Goal: Complete application form: Complete application form

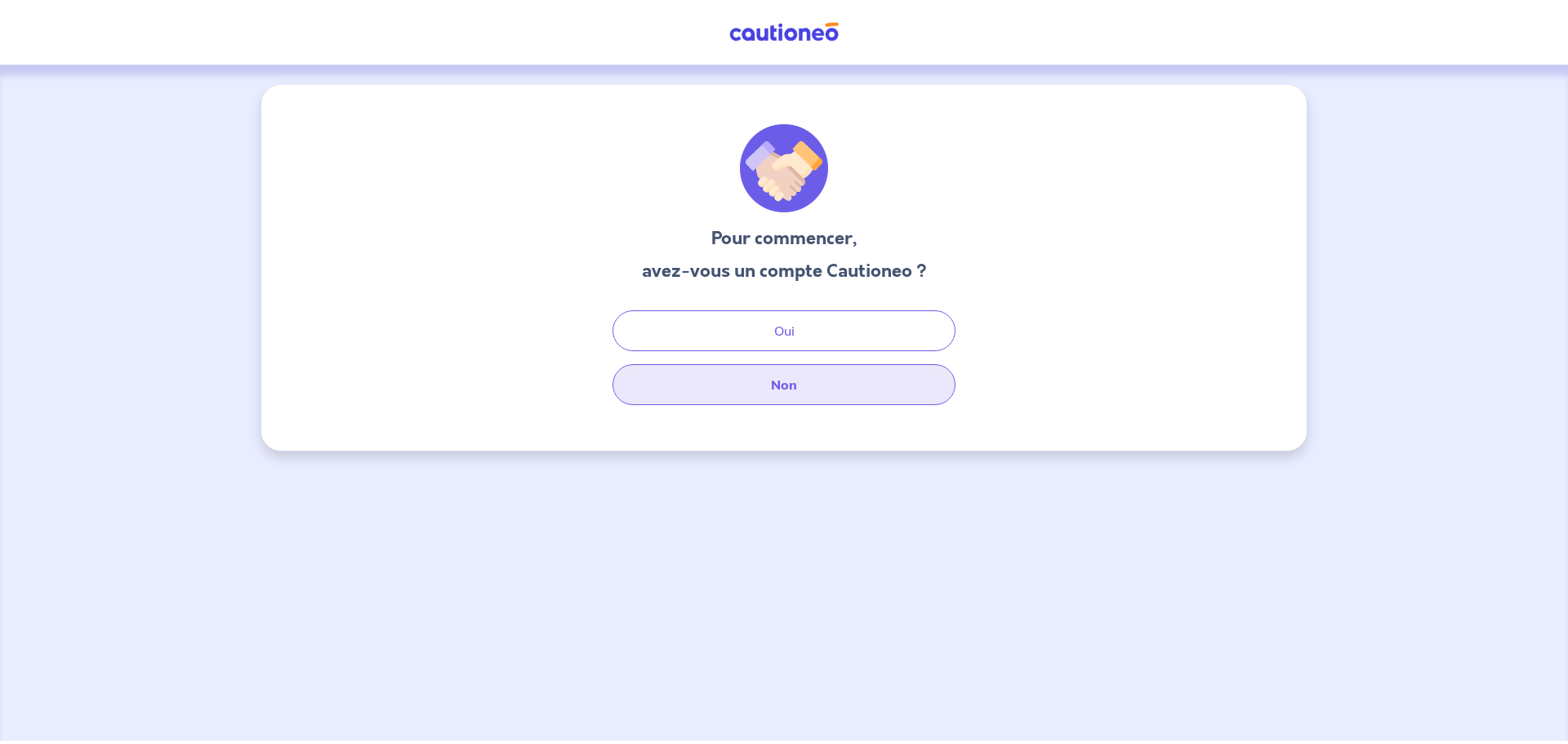
click at [864, 385] on button "Non" at bounding box center [784, 384] width 343 height 40
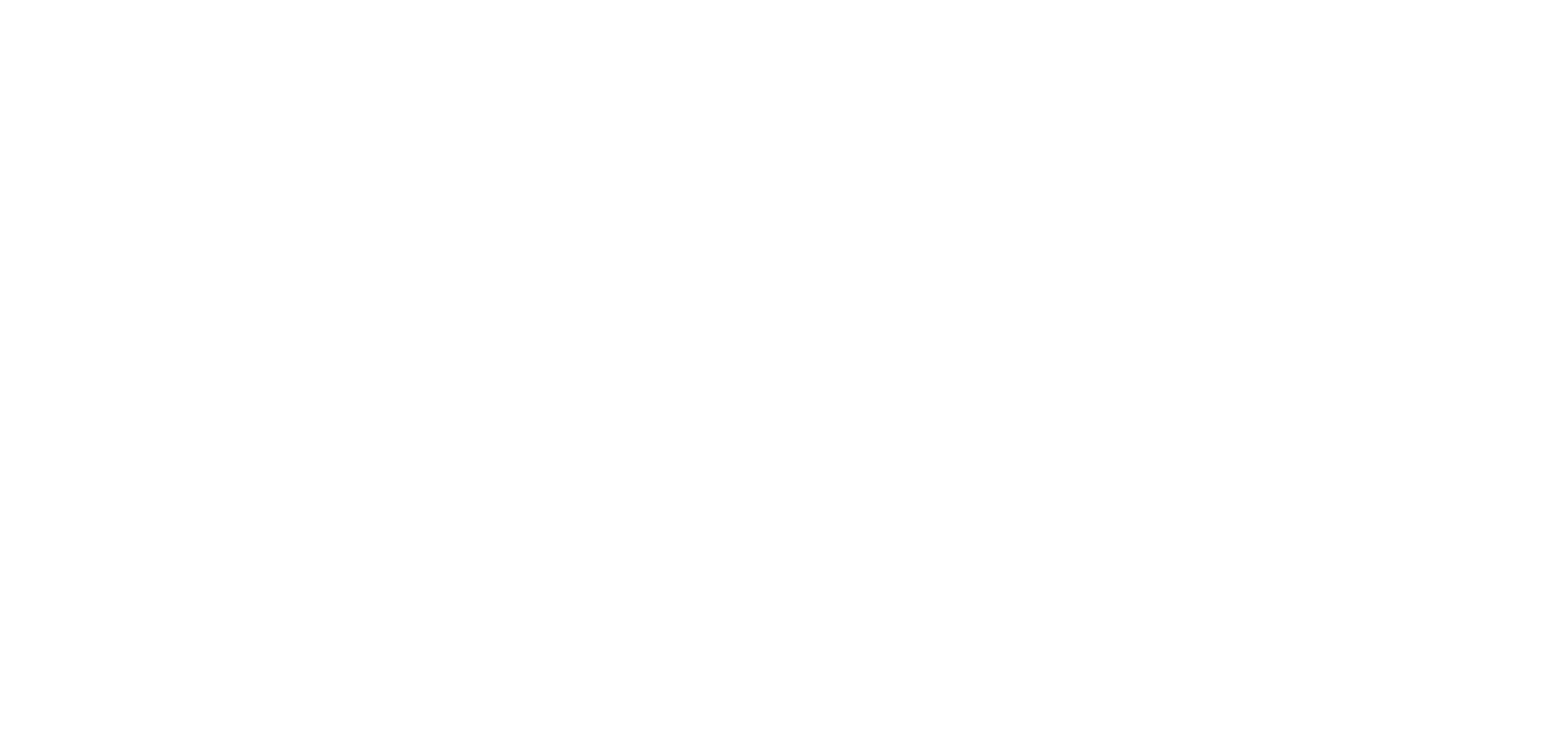
select select "FR"
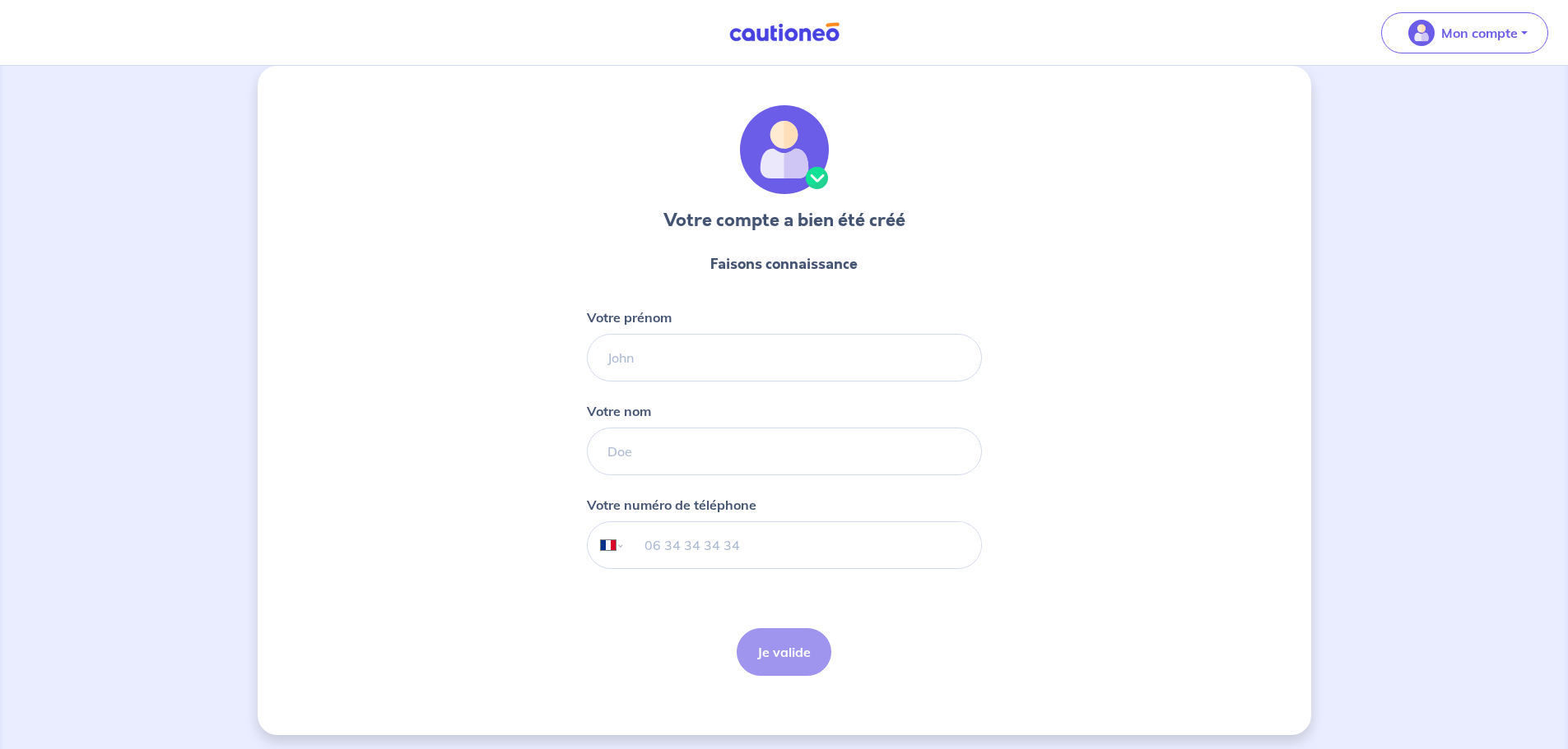
scroll to position [26, 0]
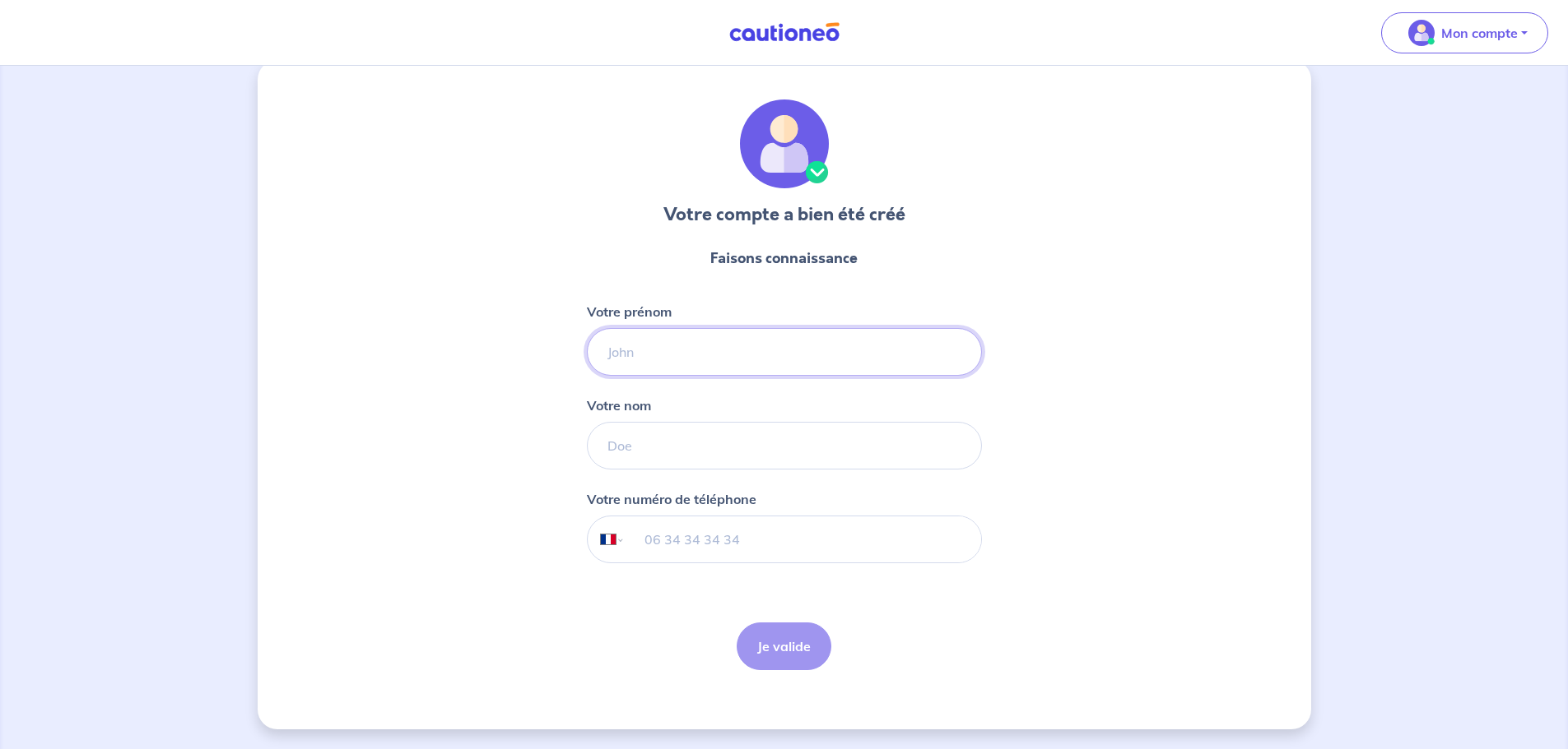
click at [794, 350] on input "Votre prénom" at bounding box center [784, 352] width 395 height 48
type input "Victoria"
type input "NGUYEN"
type input "06 23 62 00 73"
click at [769, 660] on button "Je valide" at bounding box center [784, 646] width 95 height 48
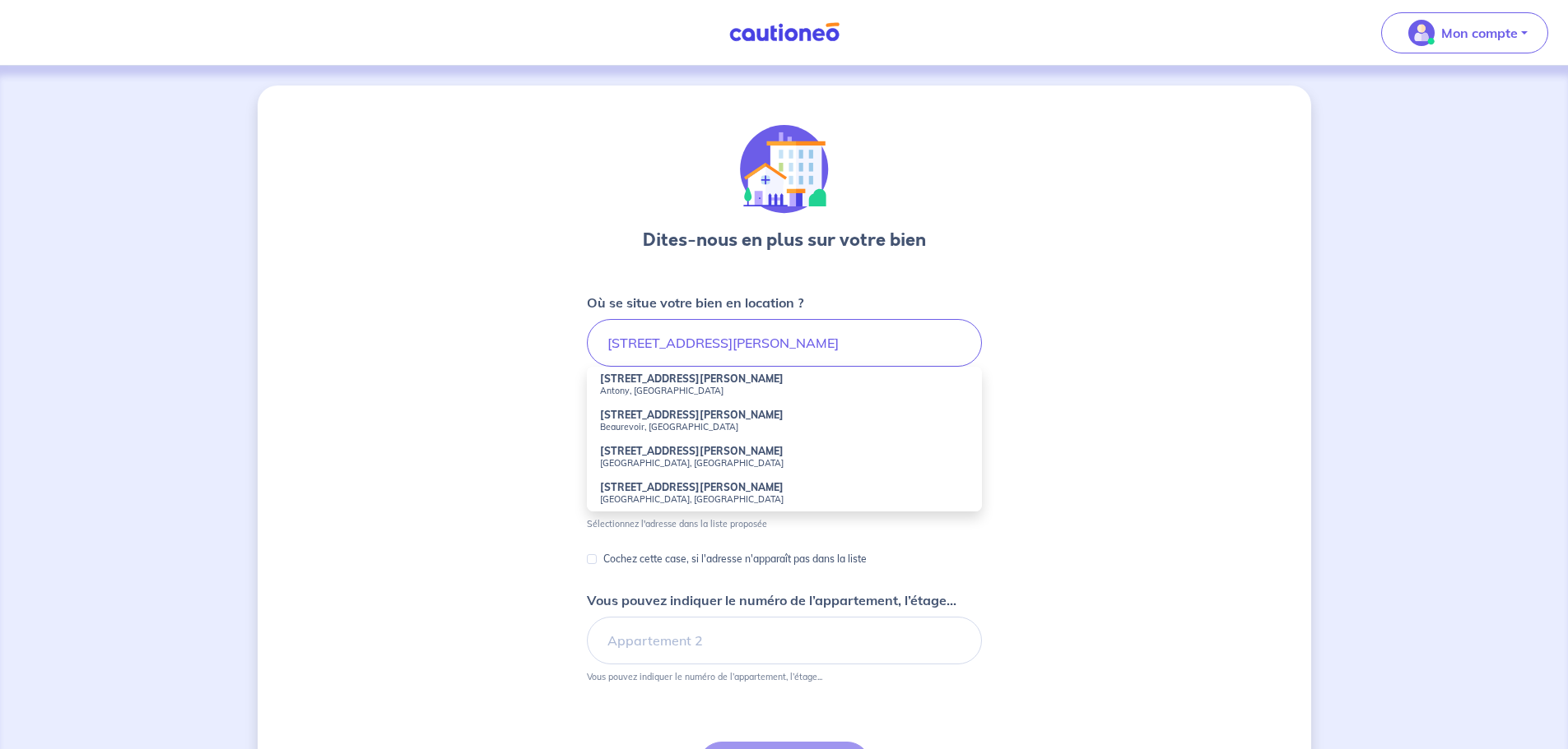
click at [809, 395] on small "Antony, France" at bounding box center [784, 390] width 369 height 12
type input "90 Avenue François Molé, Antony, France"
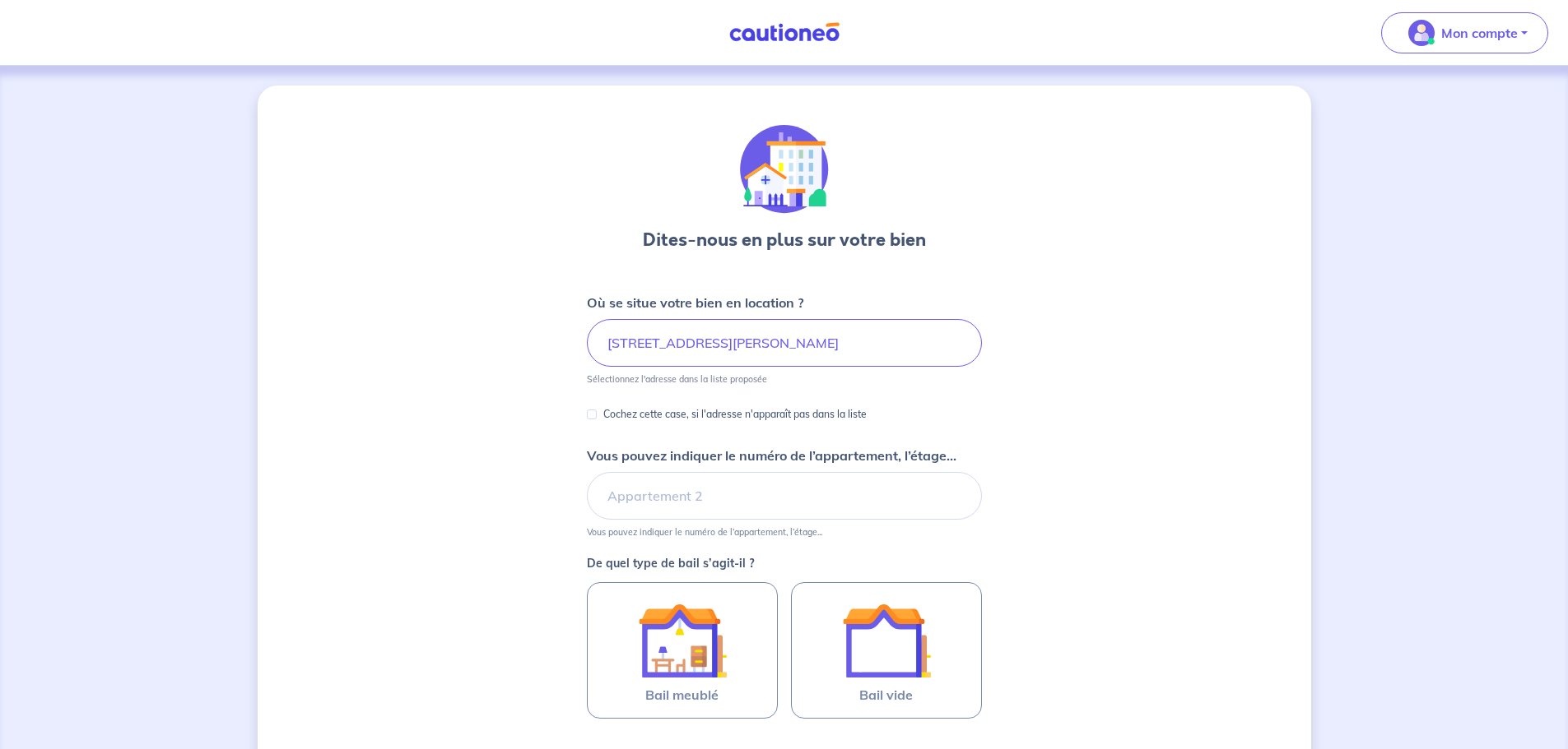
scroll to position [82, 0]
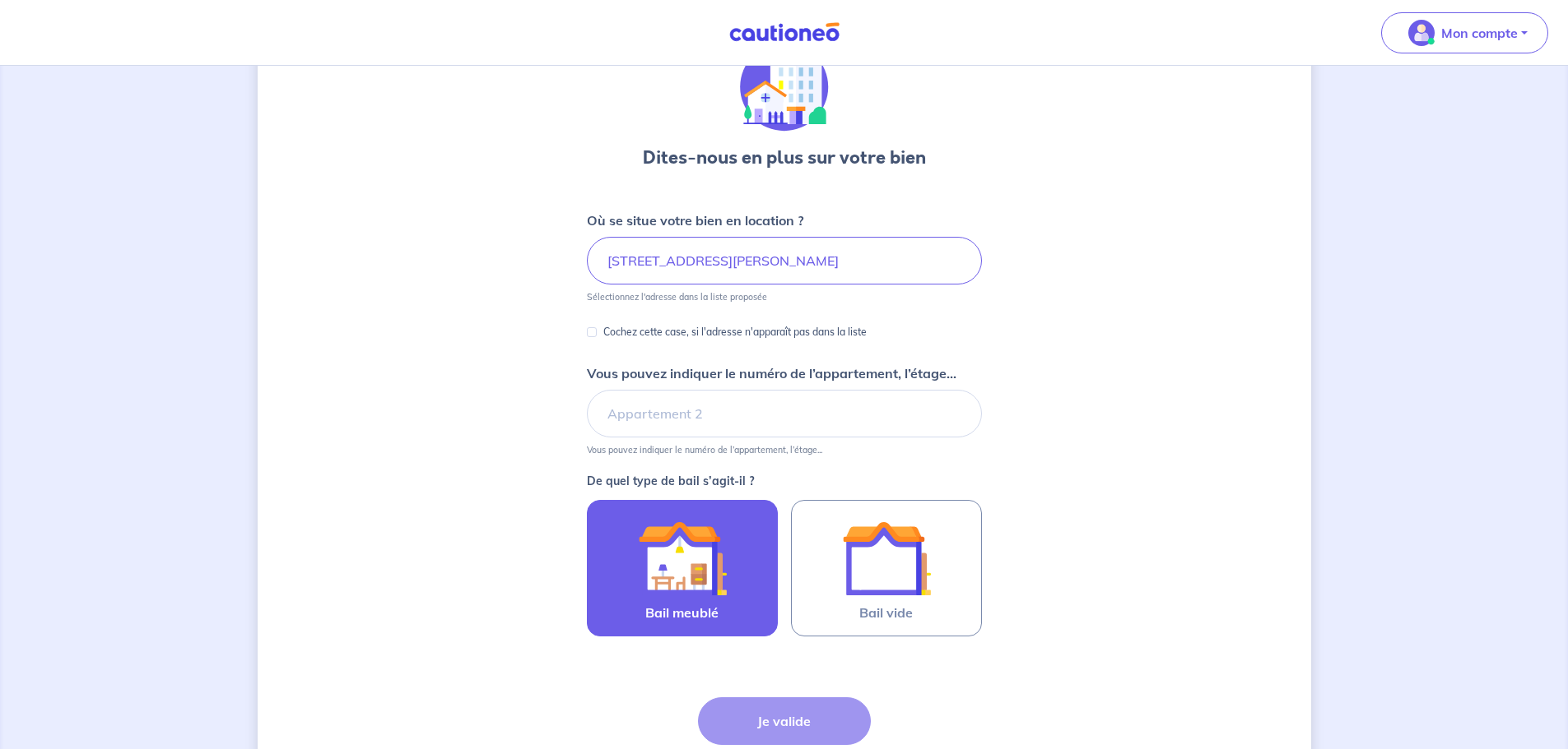
click at [729, 573] on div at bounding box center [682, 559] width 150 height 89
click at [0, 0] on input "Bail meublé" at bounding box center [0, 0] width 0 height 0
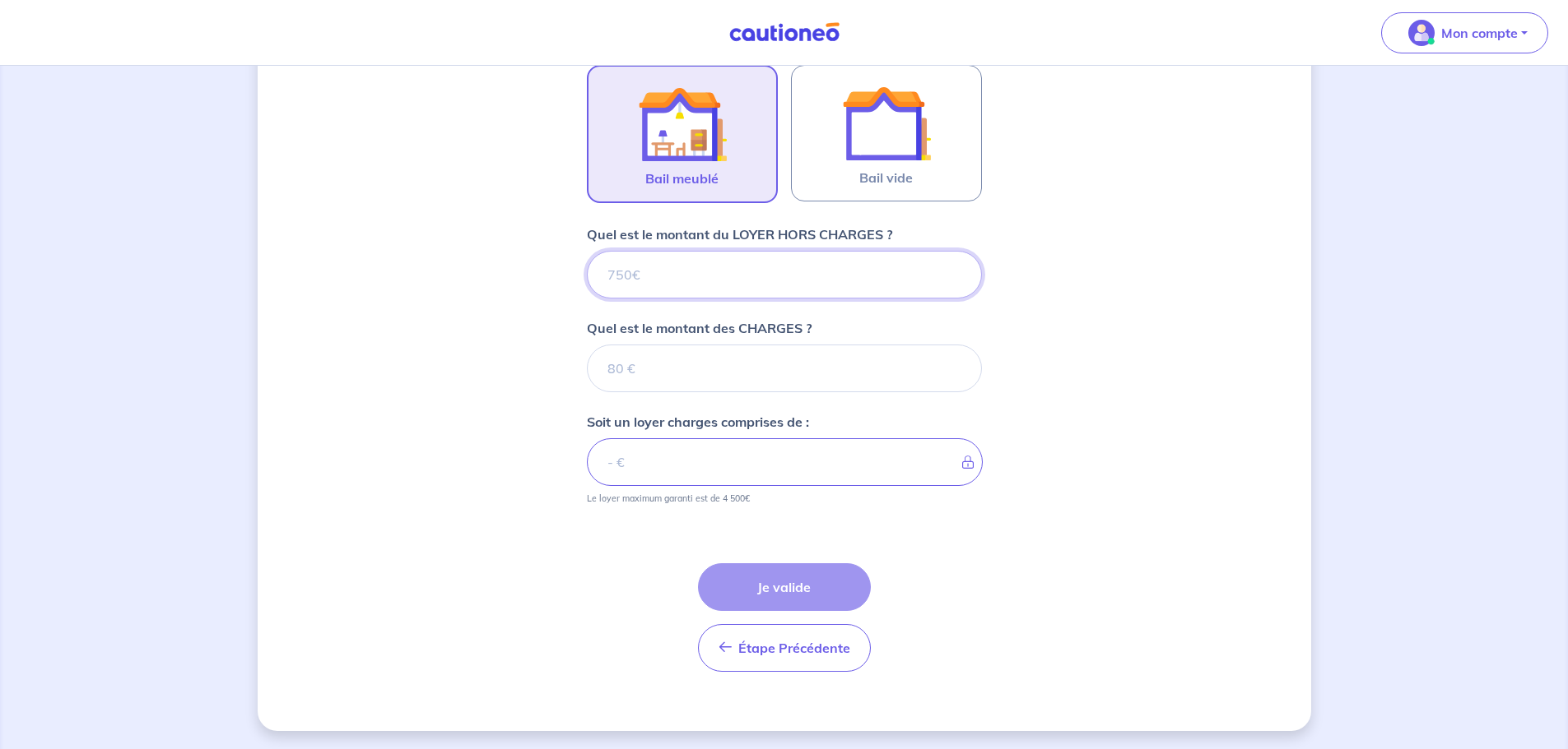
scroll to position [519, 0]
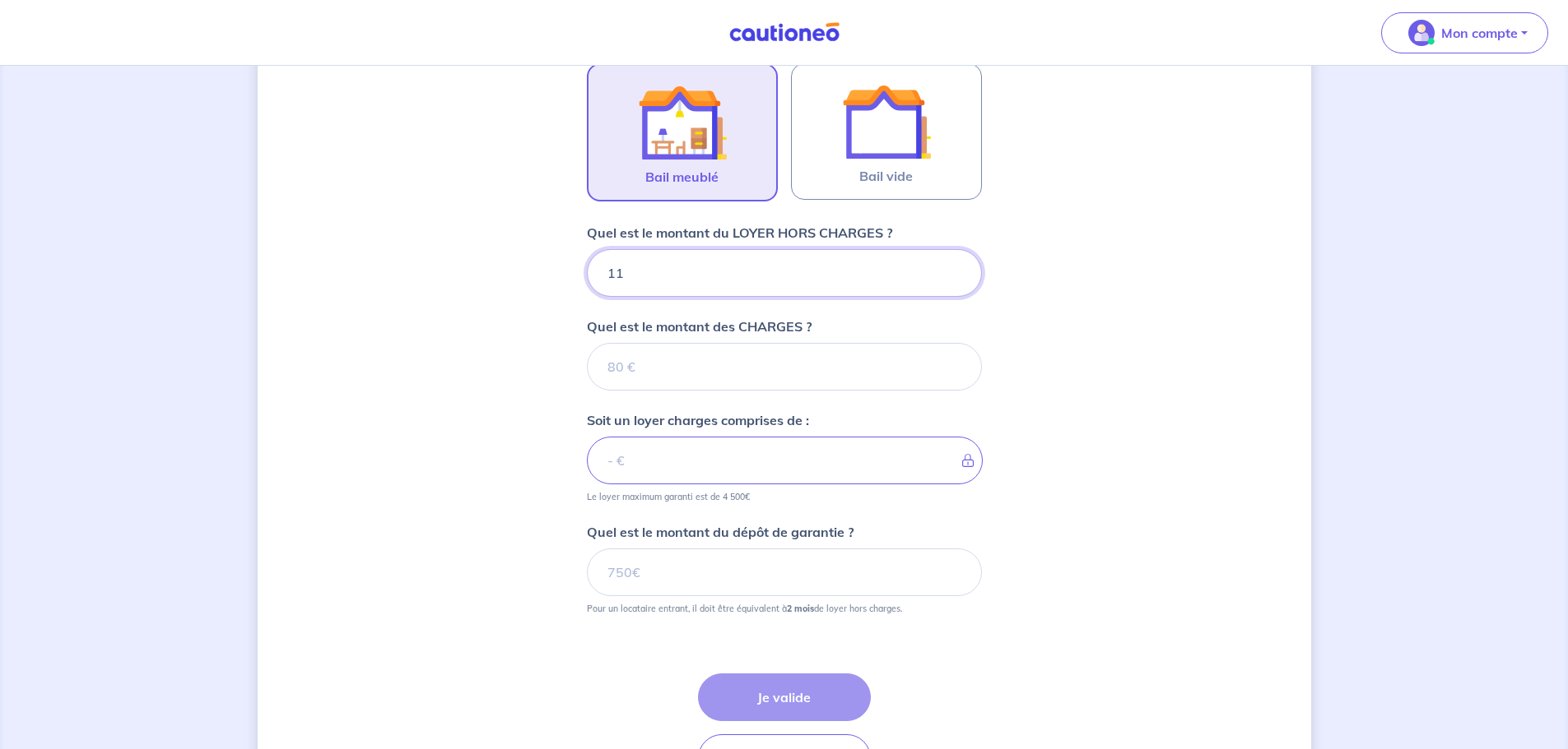
type input "119"
type input "1190"
click at [708, 366] on input "Quel est le montant des CHARGES ?" at bounding box center [784, 367] width 395 height 48
type input "110"
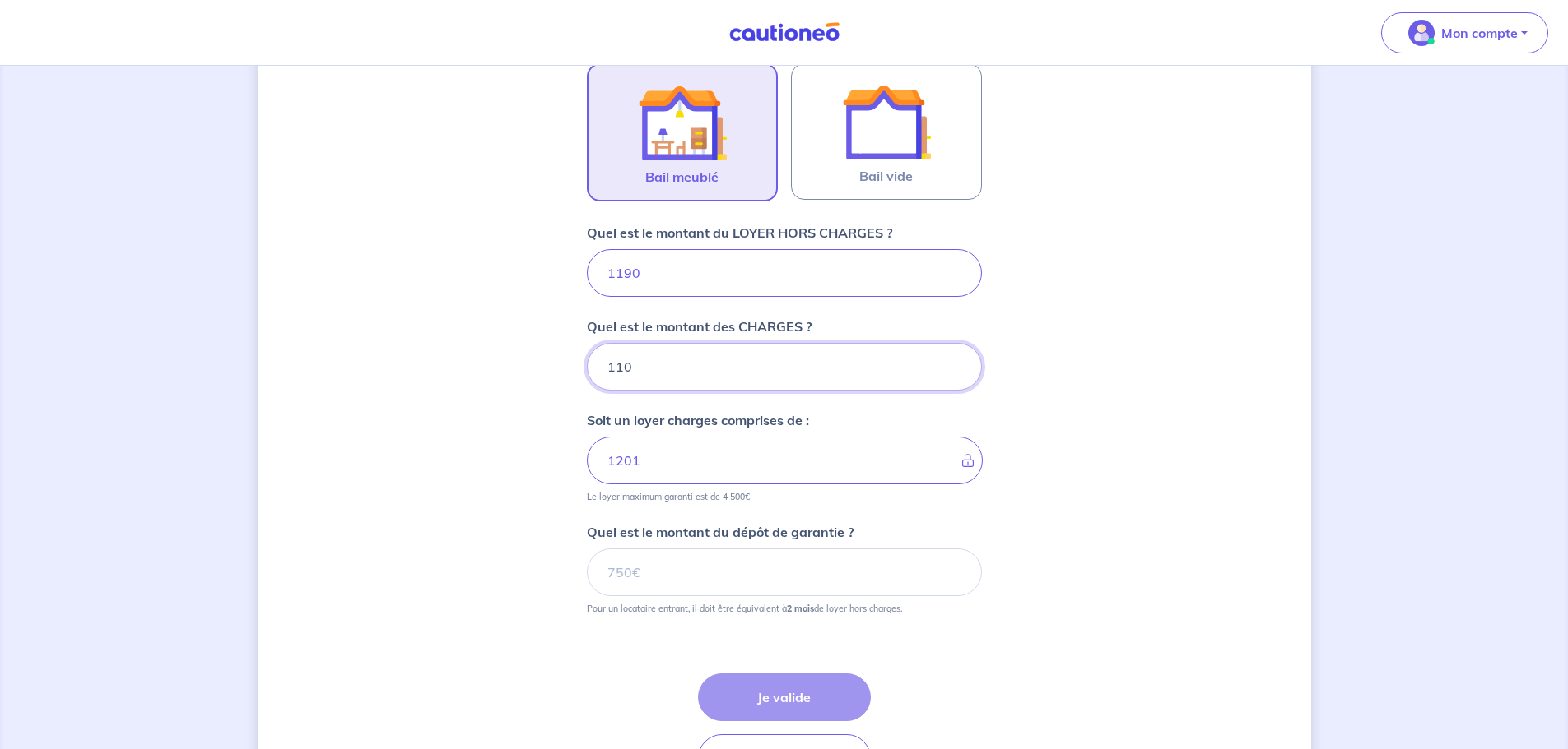
type input "1300"
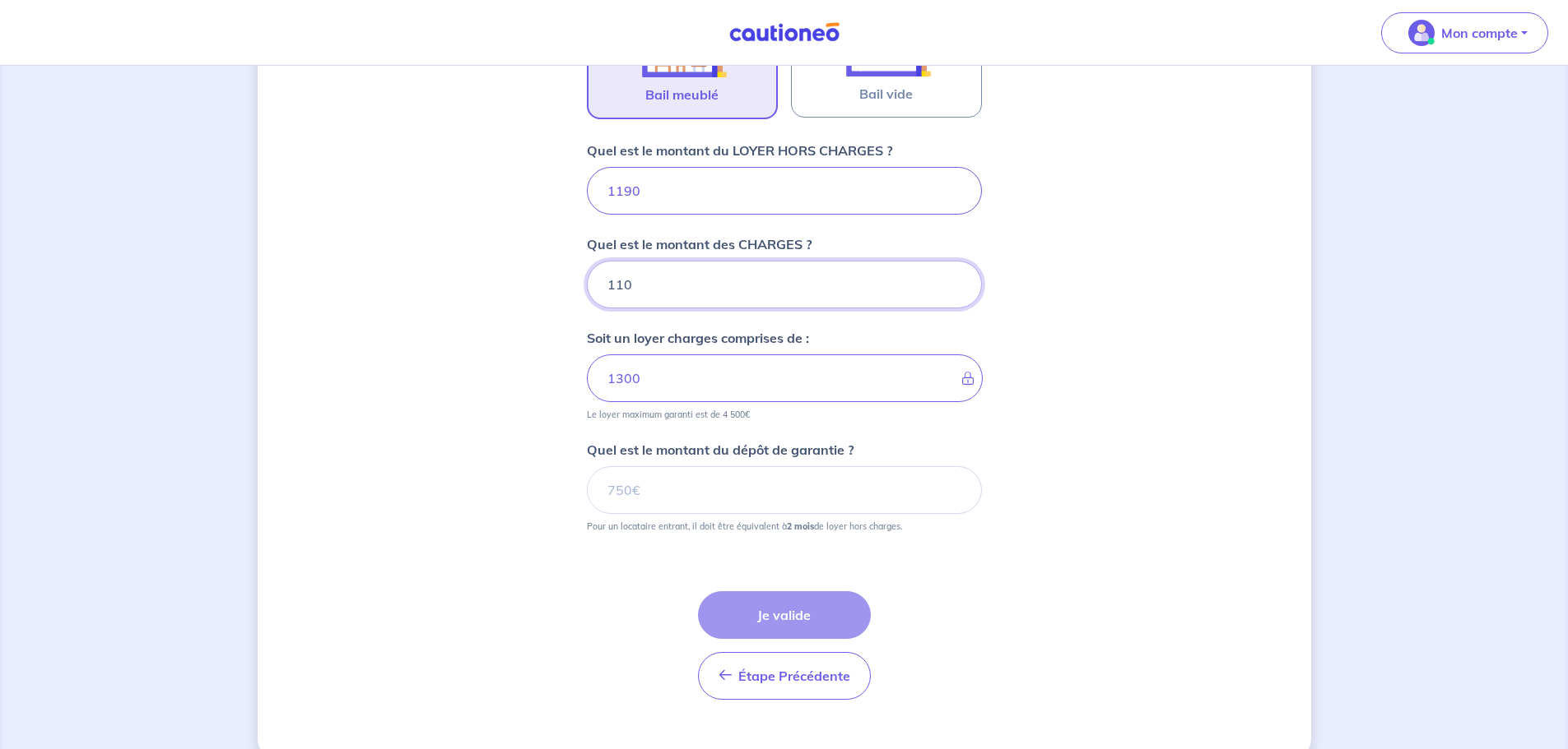
type input "110"
click at [731, 498] on input "Quel est le montant du dépôt de garantie ?" at bounding box center [784, 490] width 395 height 48
click at [679, 516] on small "Pour un locataire entrant, il doit être équivalent à 2 mois de loyer hors charg…" at bounding box center [784, 523] width 395 height 18
click at [692, 481] on input "Quel est le montant du dépôt de garantie ?" at bounding box center [784, 490] width 395 height 48
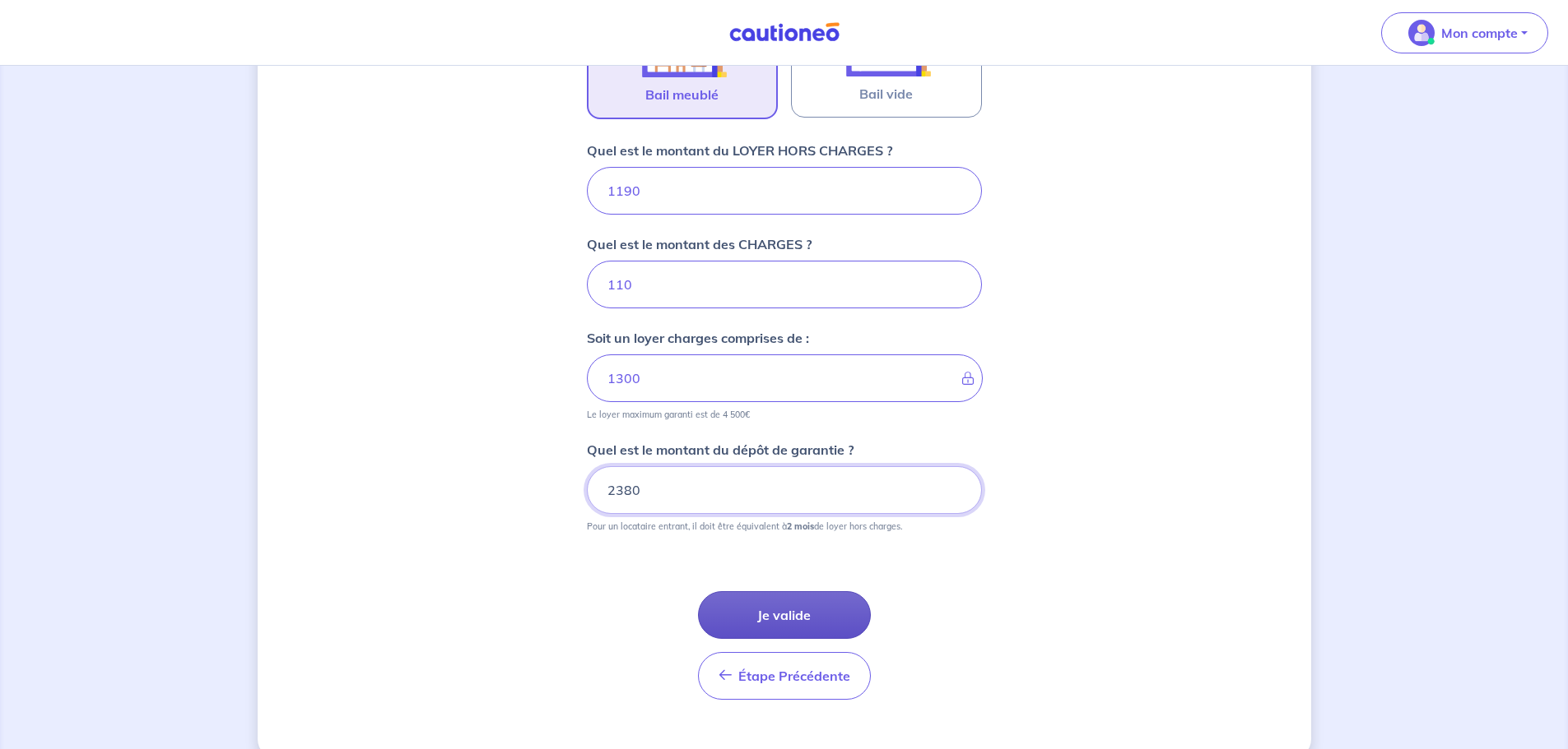
type input "2380"
click at [757, 624] on button "Je valide" at bounding box center [784, 615] width 173 height 48
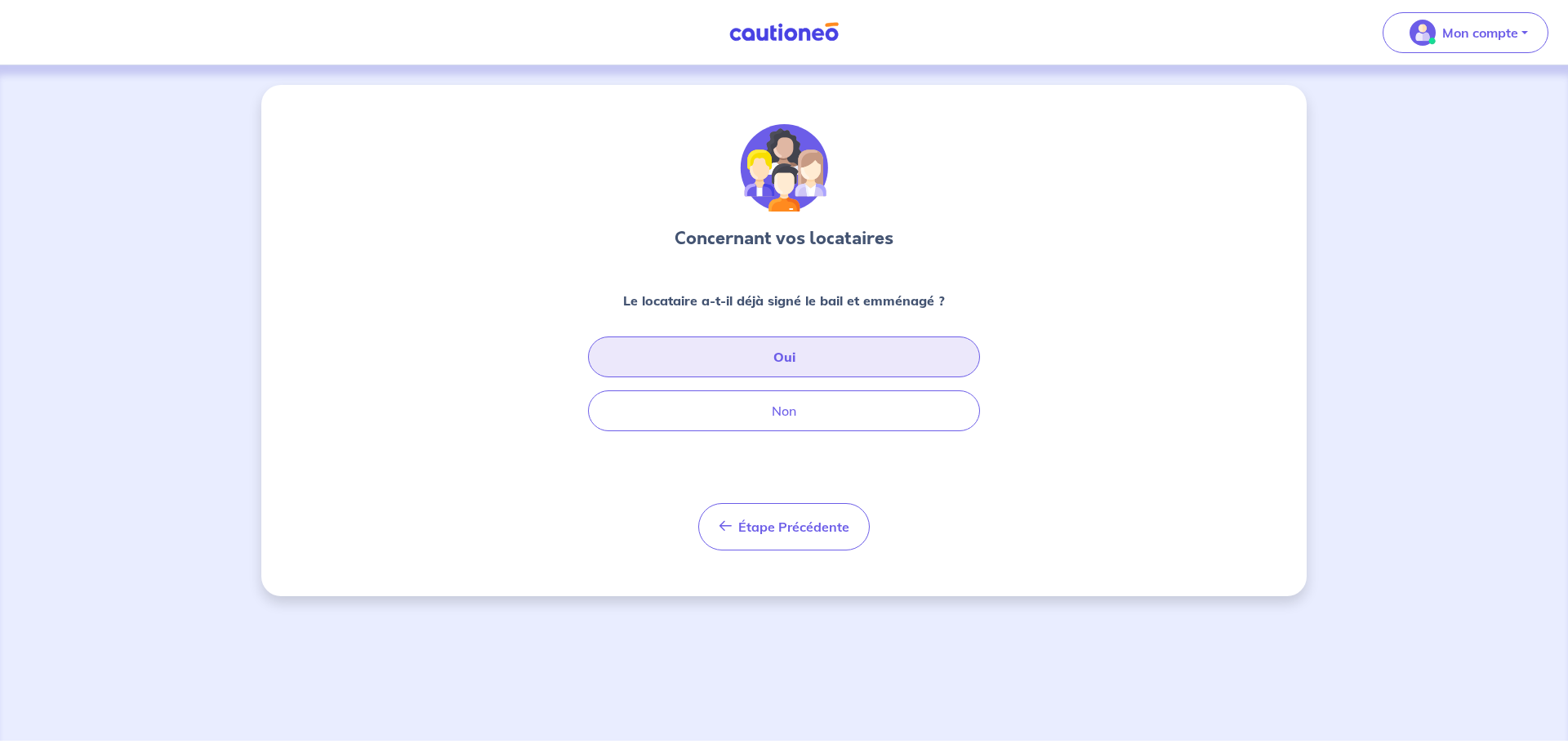
click at [886, 365] on button "Oui" at bounding box center [784, 357] width 392 height 40
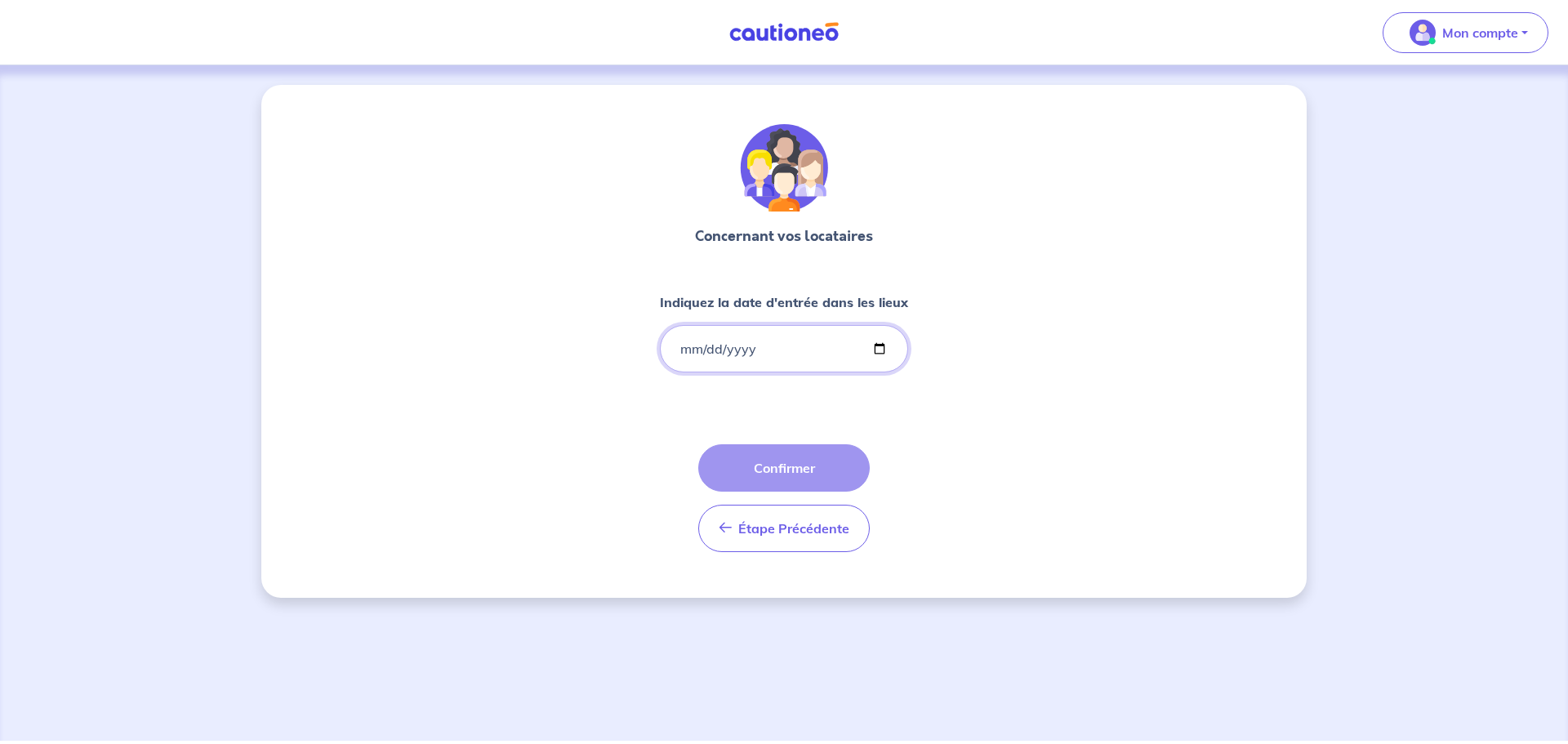
click at [873, 351] on input "Indiquez la date d'entrée dans les lieux" at bounding box center [784, 349] width 248 height 47
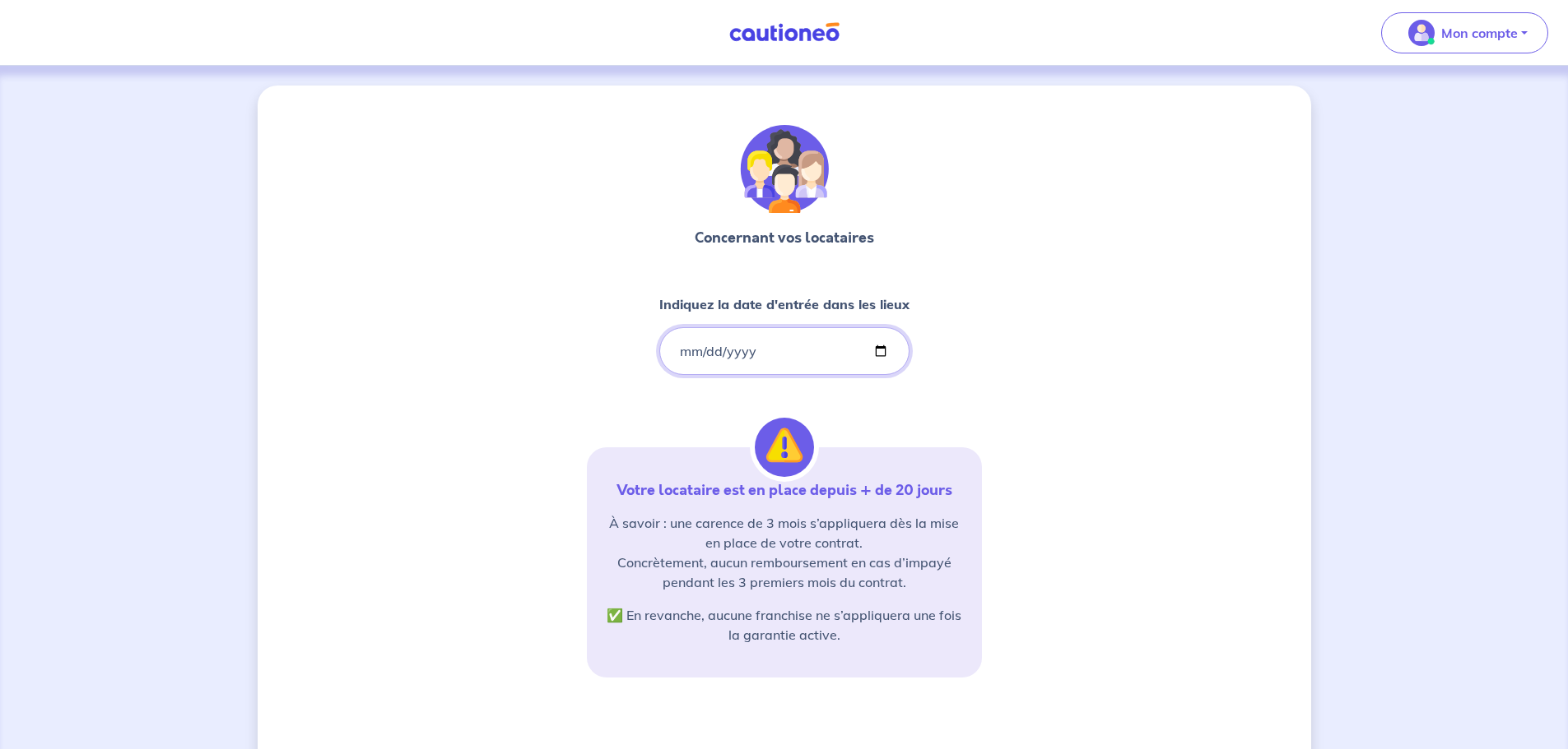
type input "2025-04-06"
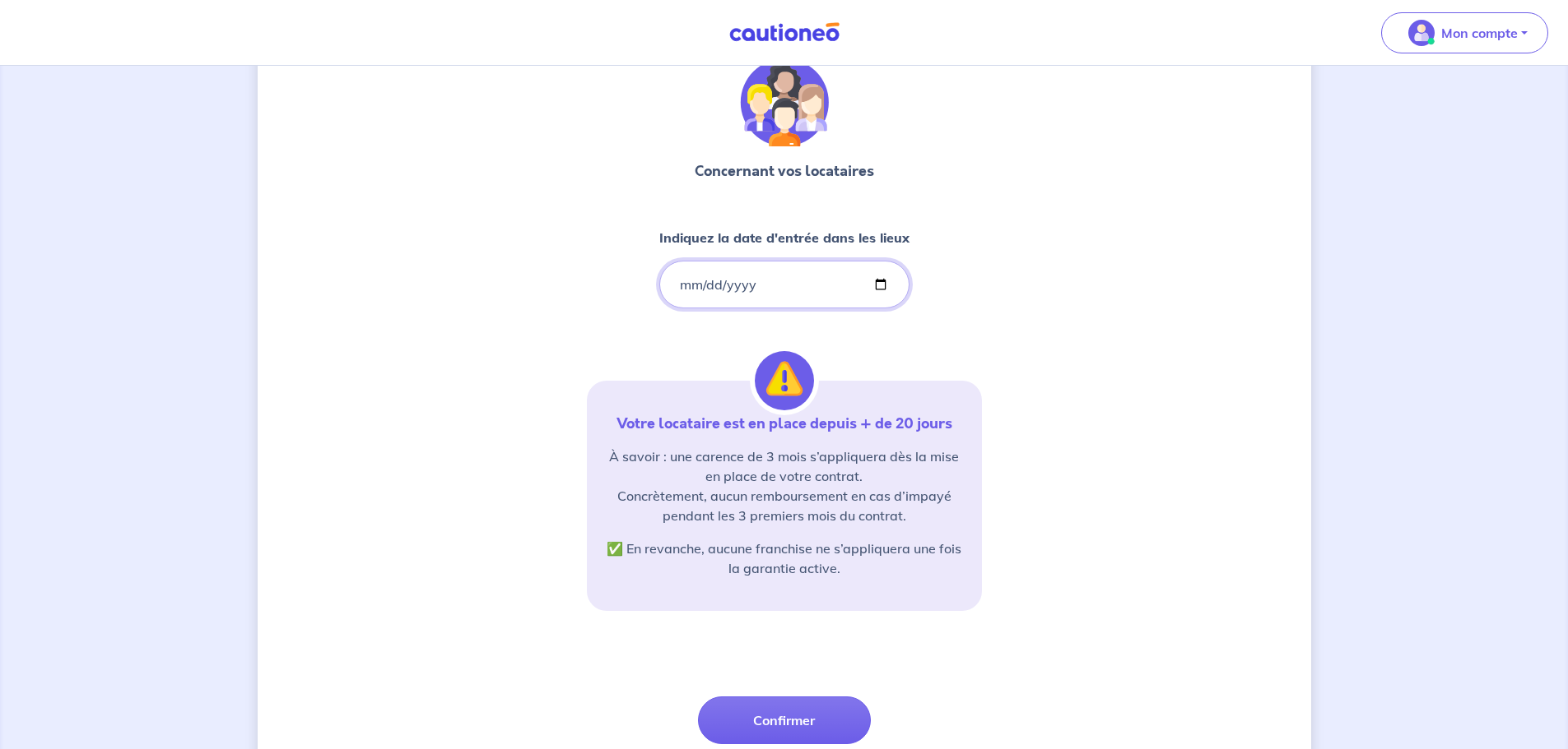
scroll to position [165, 0]
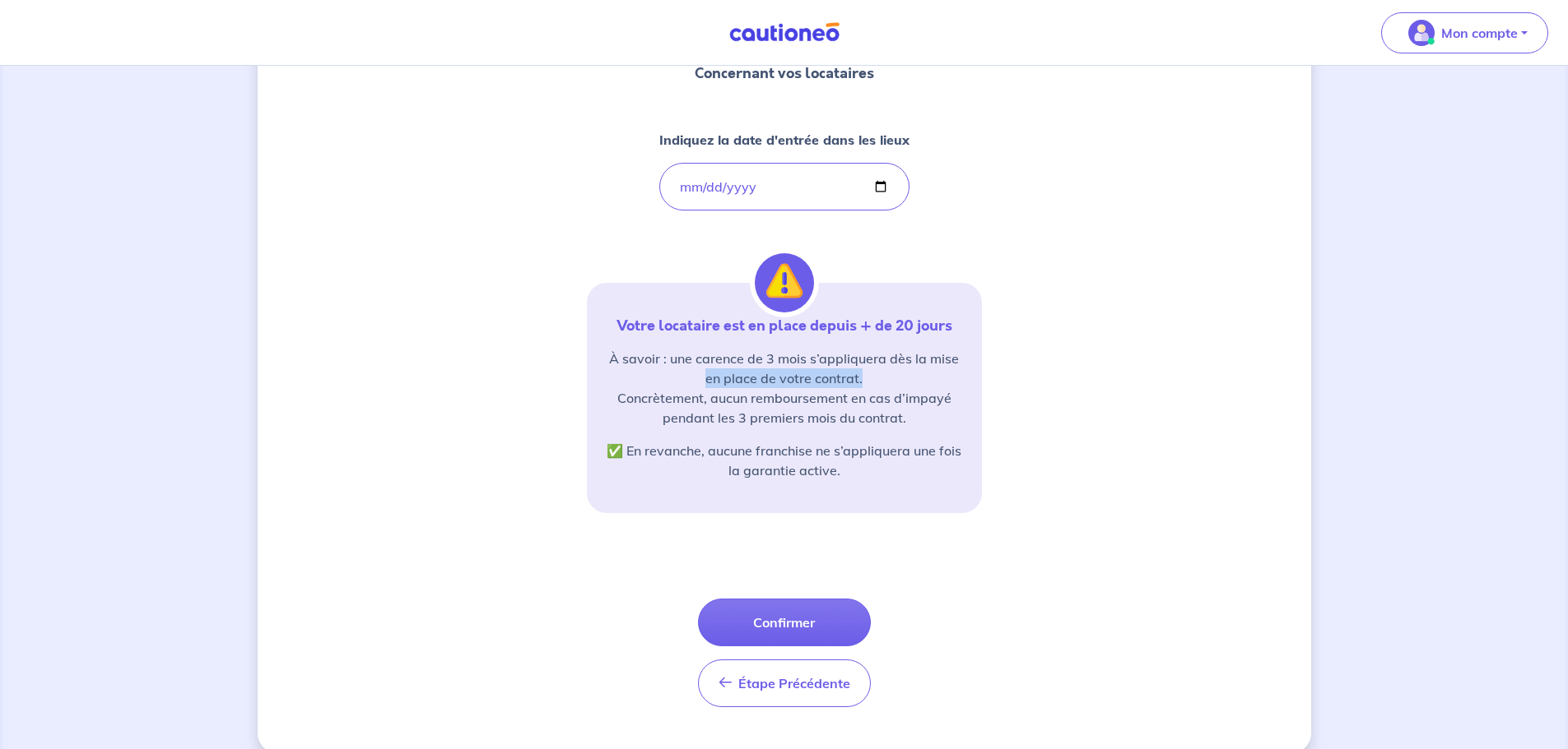
drag, startPoint x: 666, startPoint y: 375, endPoint x: 880, endPoint y: 375, distance: 214.0
click at [880, 375] on p "À savoir : une carence de 3 mois s’appliquera dès la mise en place de votre con…" at bounding box center [784, 388] width 355 height 79
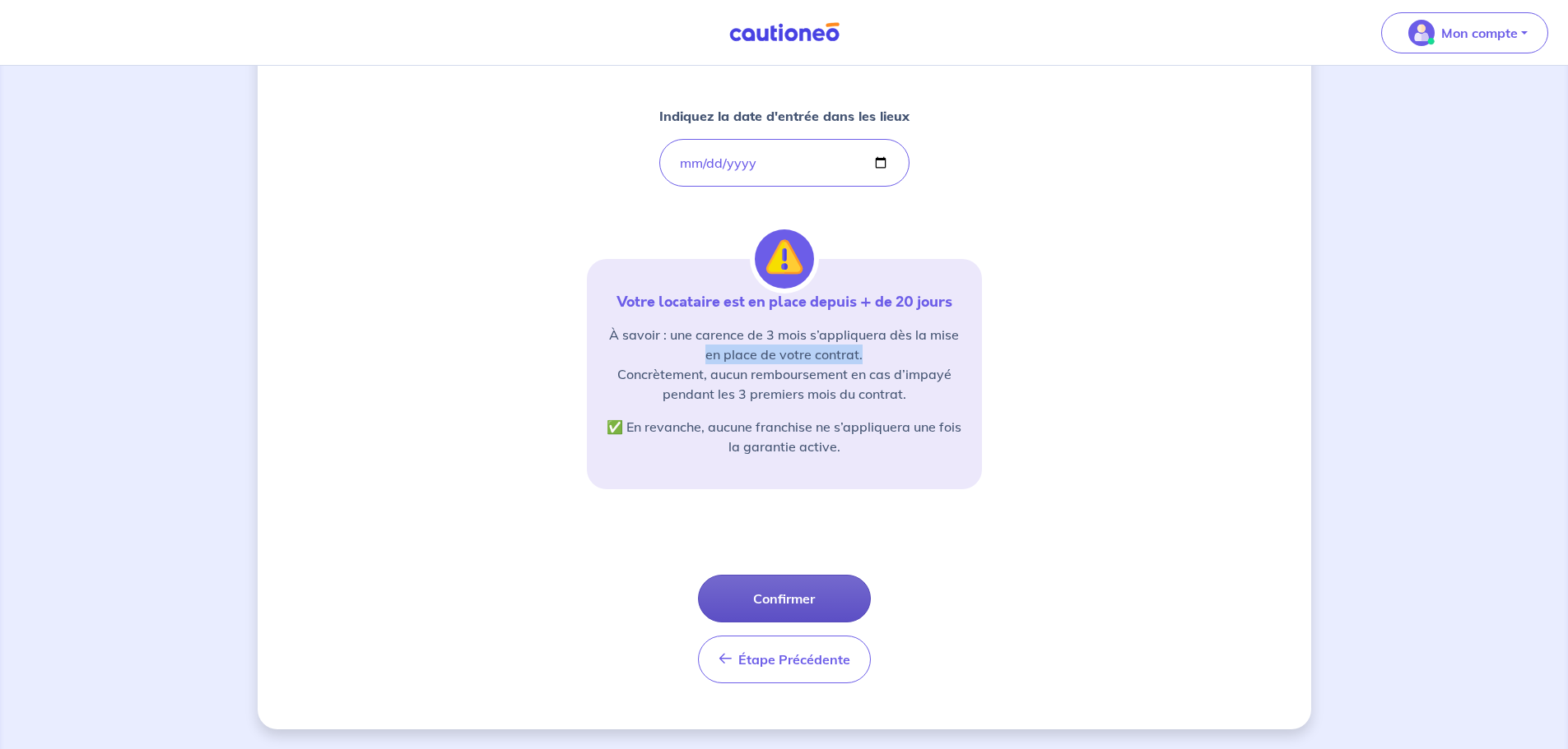
click at [838, 587] on button "Confirmer" at bounding box center [784, 598] width 173 height 48
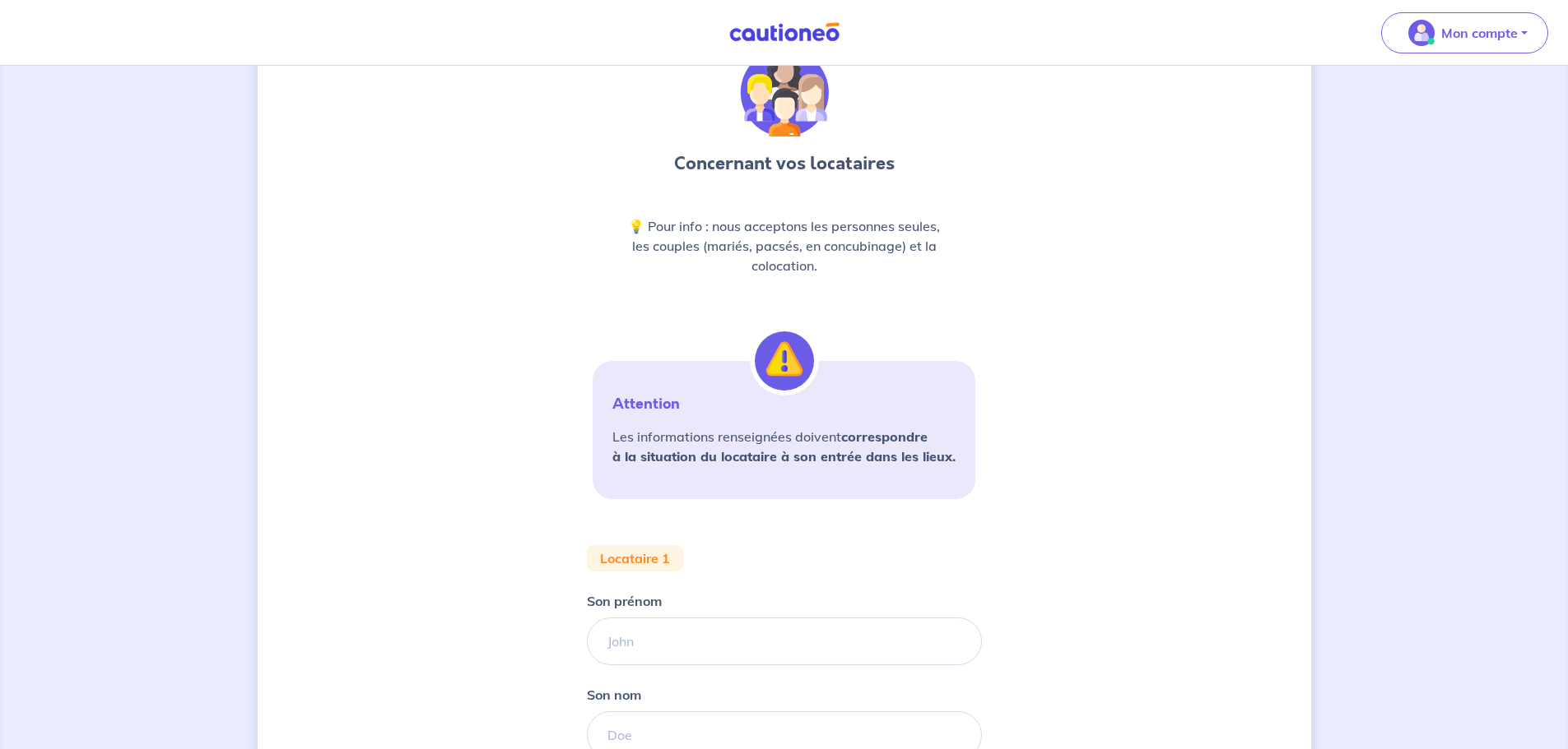
scroll to position [247, 0]
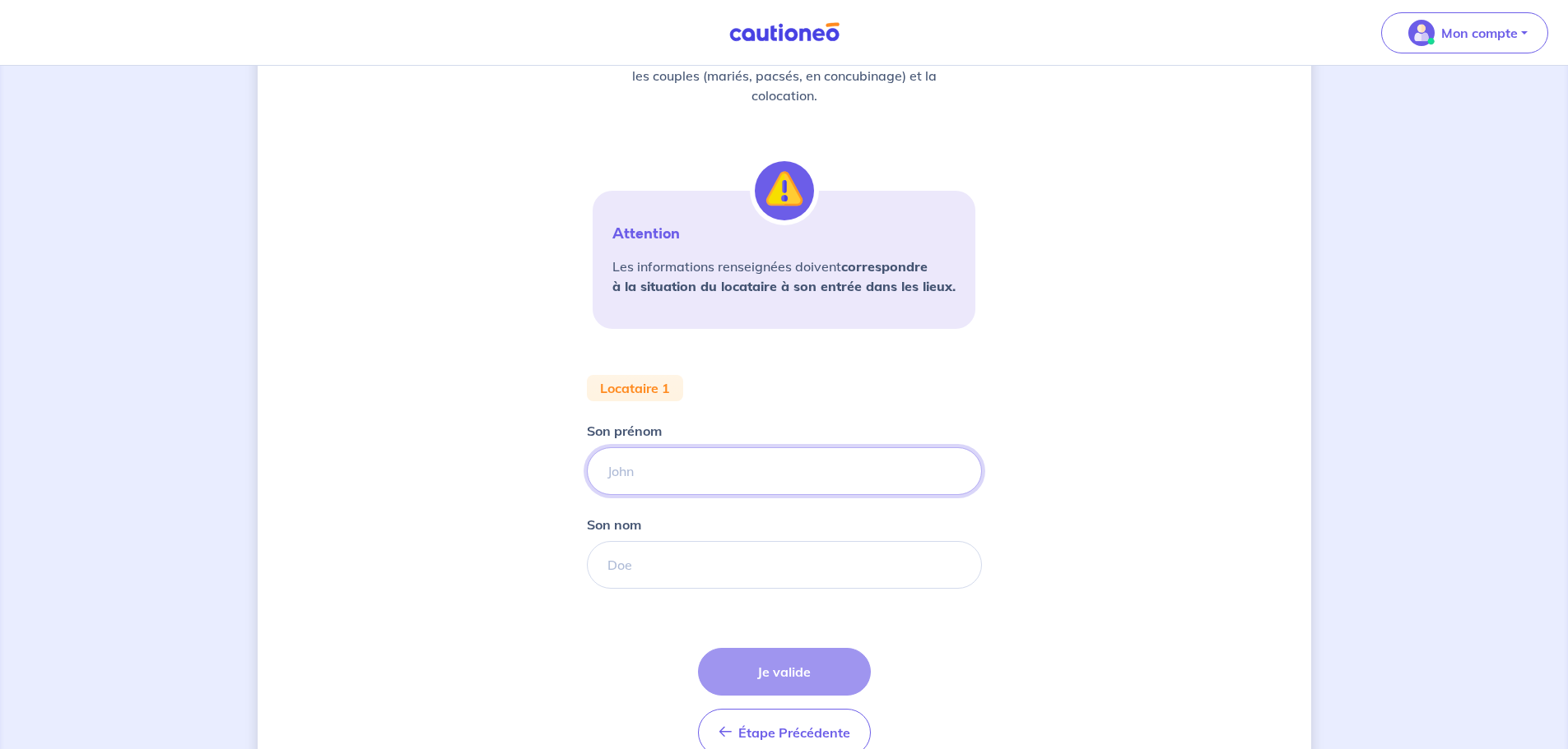
drag, startPoint x: 791, startPoint y: 468, endPoint x: 787, endPoint y: 494, distance: 26.3
click at [788, 490] on input "Son prénom" at bounding box center [784, 471] width 395 height 48
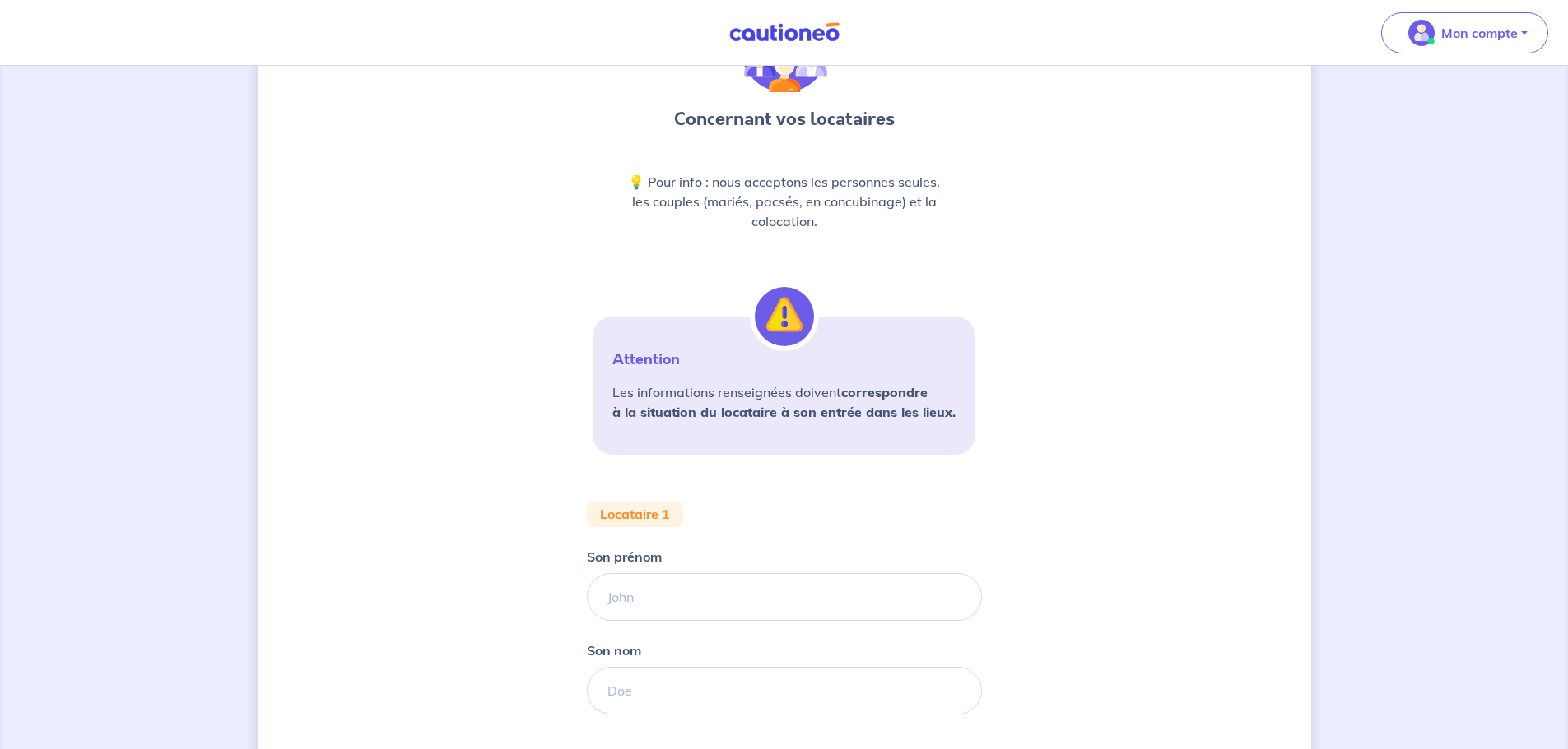
scroll to position [329, 0]
